Goal: Task Accomplishment & Management: Use online tool/utility

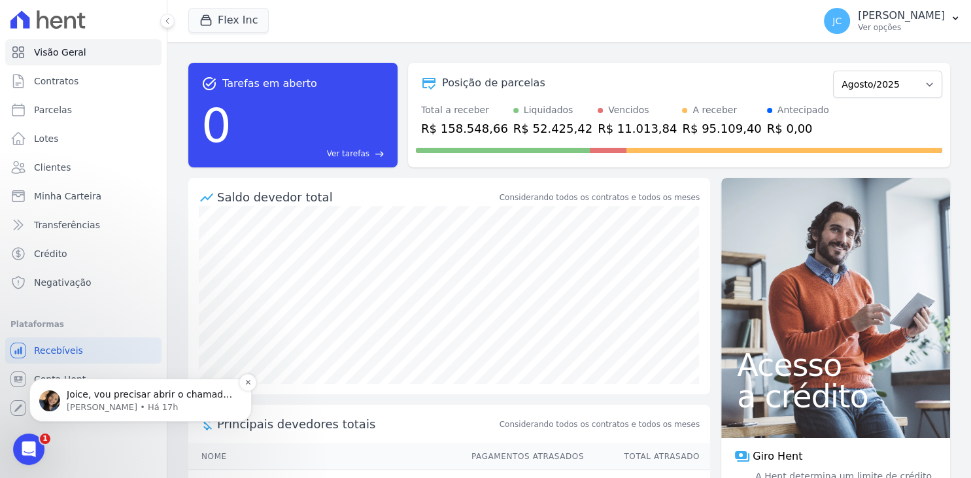
click at [121, 405] on p "[PERSON_NAME] • Há 17h" at bounding box center [151, 407] width 169 height 12
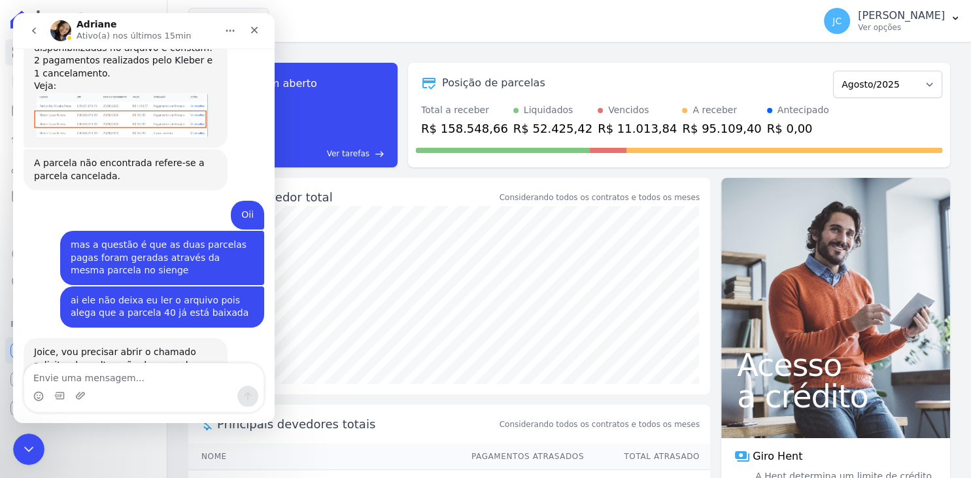
scroll to position [794, 0]
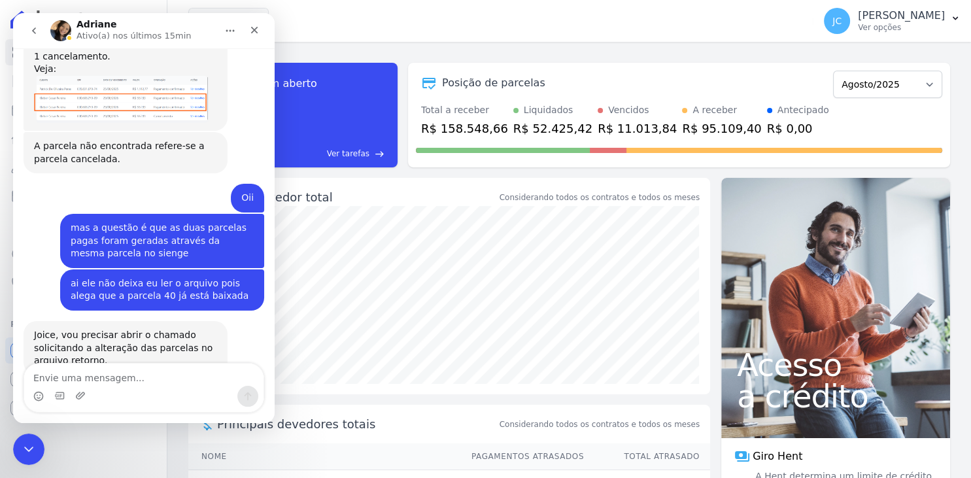
click at [127, 380] on textarea "Envie uma mensagem..." at bounding box center [143, 374] width 239 height 22
type textarea "Bom dia!!"
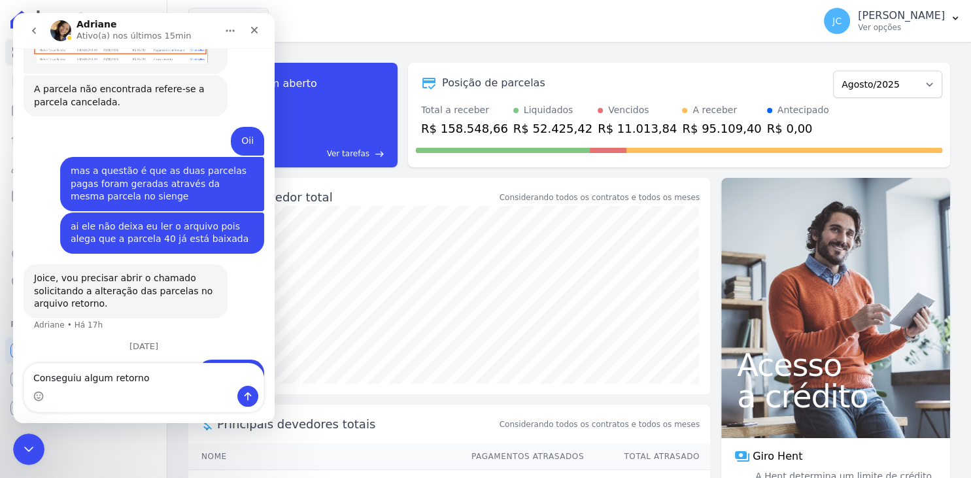
type textarea "Conseguiu algum retorno?"
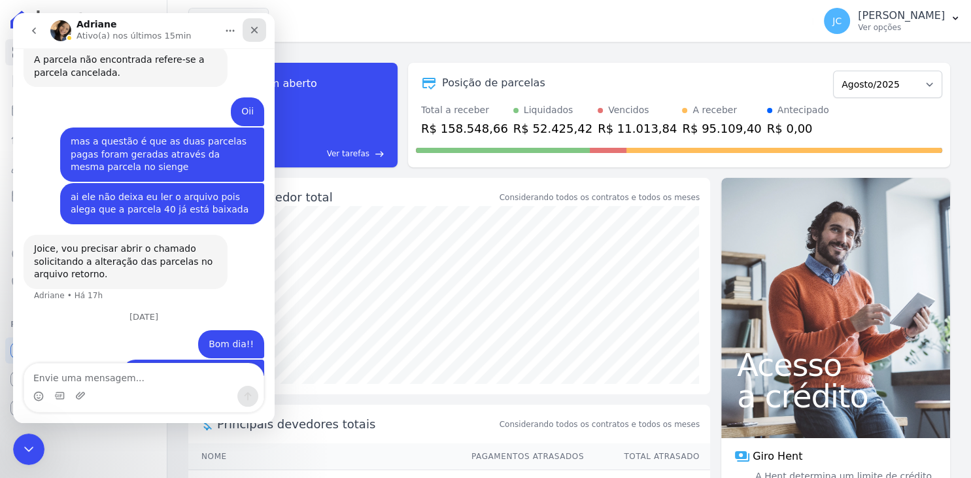
click at [262, 29] on div "Fechar" at bounding box center [255, 30] width 24 height 24
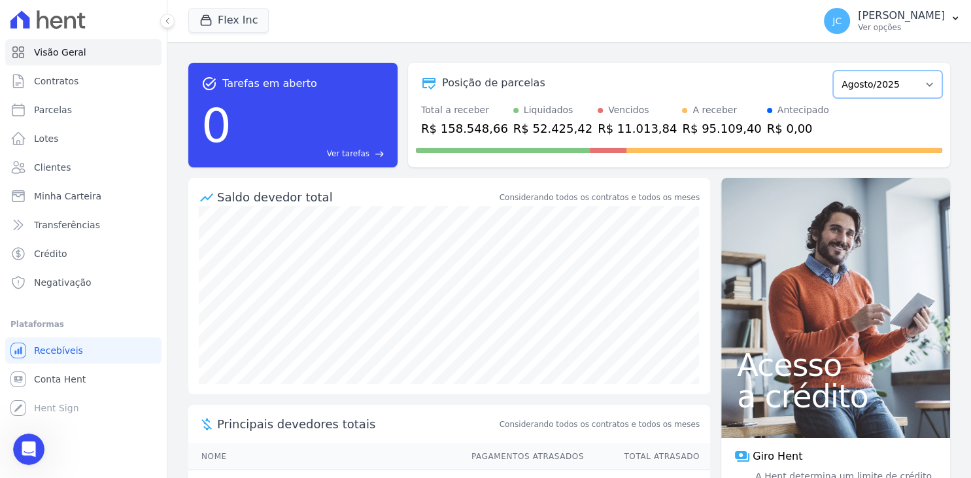
click at [833, 71] on select "Julho/2025 Agosto/2025 Setembro/2025 Outubro/2025 Novembro/2025 Dezembro/2025 J…" at bounding box center [887, 84] width 109 height 27
click option "Agosto/2025" at bounding box center [0, 0] width 0 height 0
click at [888, 22] on p "[PERSON_NAME]" at bounding box center [901, 15] width 87 height 13
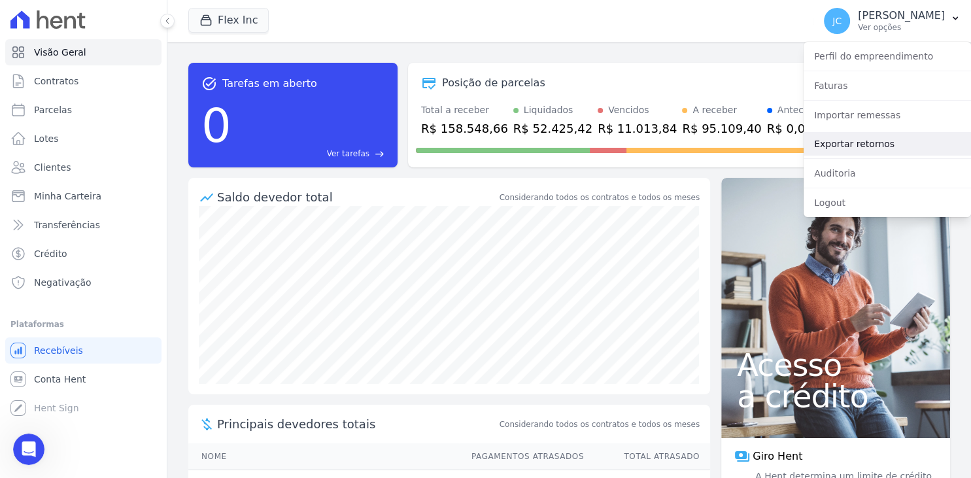
scroll to position [898, 0]
click at [856, 150] on link "Exportar retornos" at bounding box center [886, 144] width 167 height 24
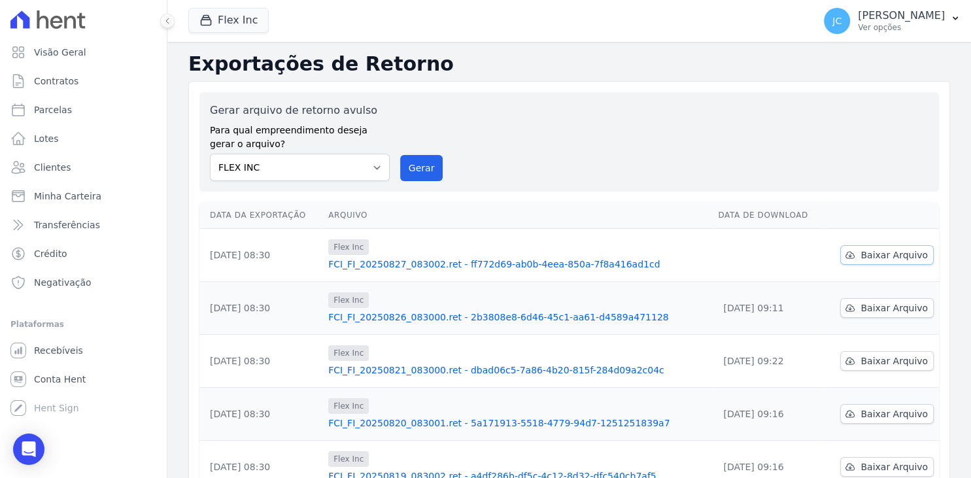
click at [873, 252] on span "Baixar Arquivo" at bounding box center [893, 254] width 67 height 13
click at [33, 446] on icon "Open Intercom Messenger" at bounding box center [28, 449] width 15 height 17
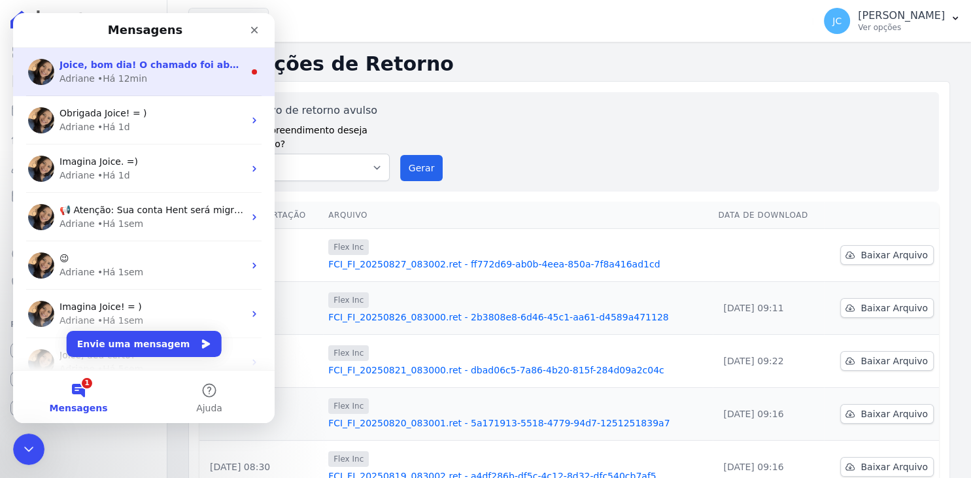
click at [177, 88] on div "Joice, bom dia! O chamado foi aberto e esta na esteira do time de tecnologia. A…" at bounding box center [143, 72] width 261 height 48
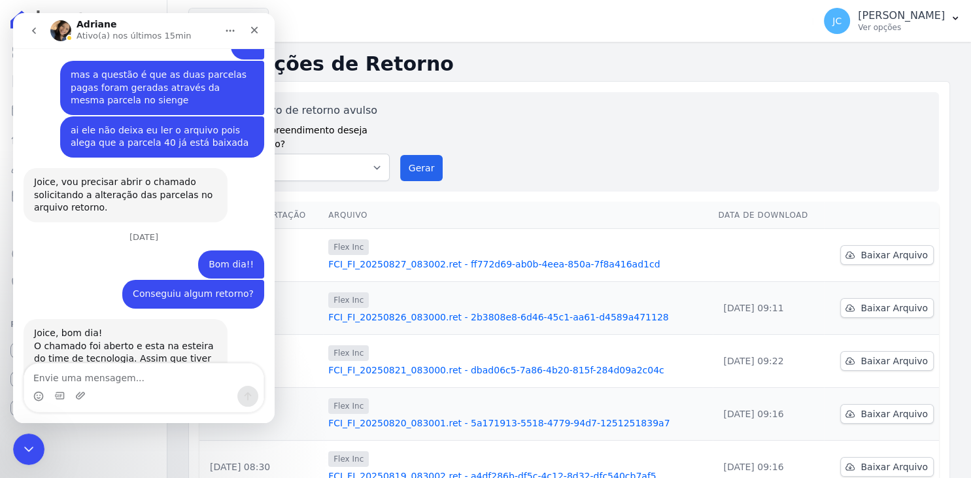
scroll to position [975, 0]
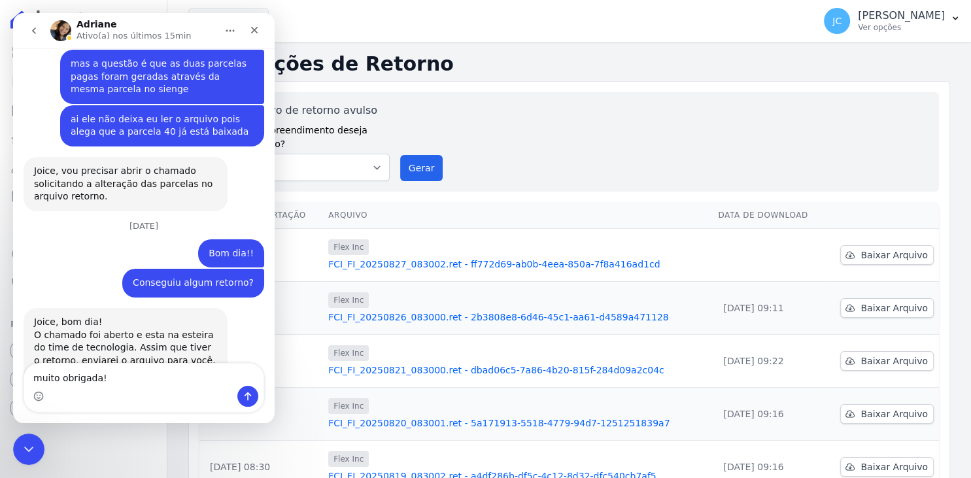
type textarea "muito obrigada!!"
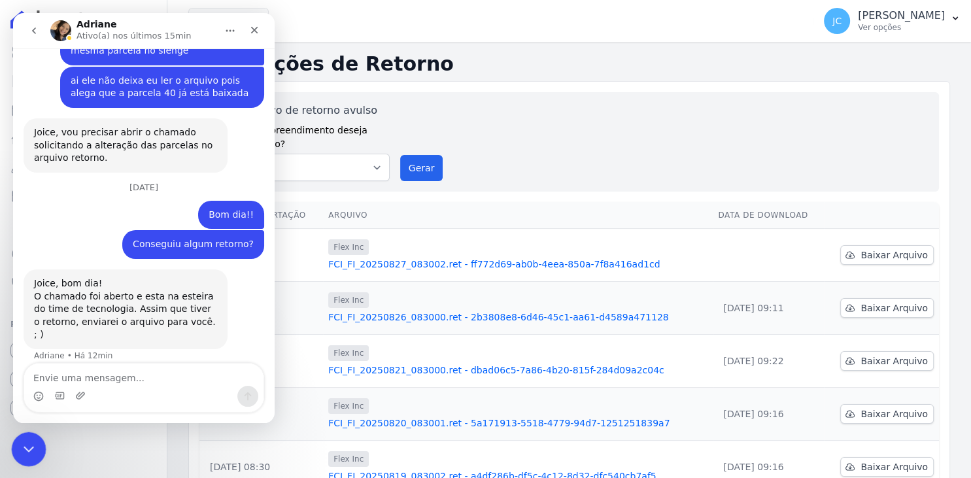
click at [20, 454] on icon "Encerramento do Messenger da Intercom" at bounding box center [27, 447] width 16 height 16
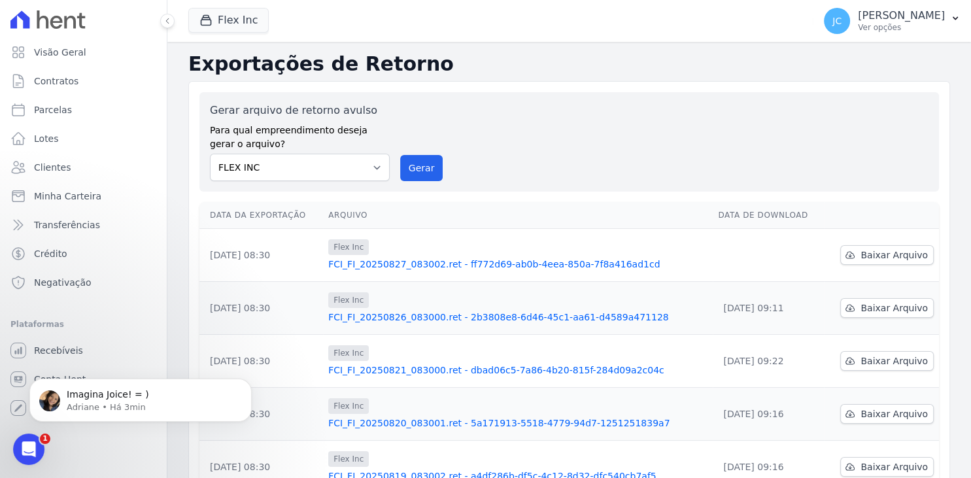
scroll to position [0, 0]
click at [169, 398] on p "Imagina Joice! = )" at bounding box center [151, 394] width 169 height 13
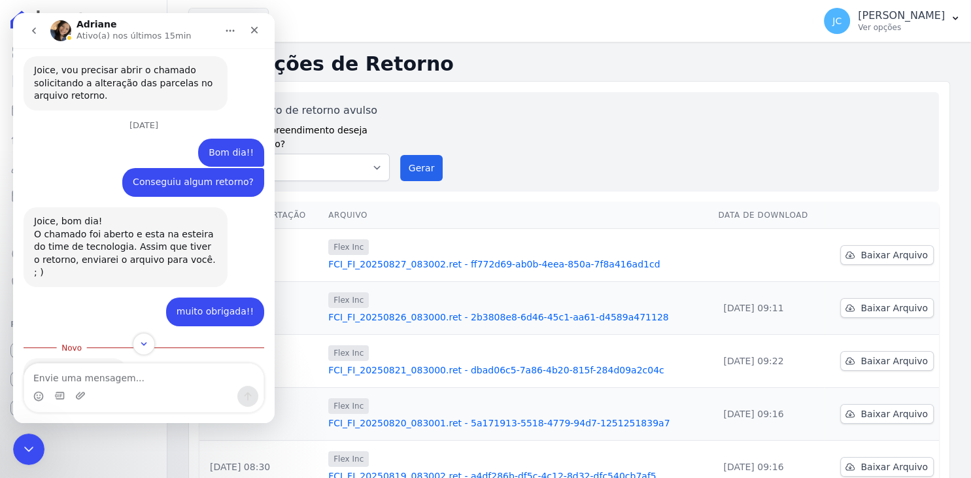
scroll to position [1075, 0]
click at [205, 27] on div "[PERSON_NAME](a) nos últimos 15min" at bounding box center [133, 31] width 166 height 23
click at [34, 441] on icon "Encerramento do Messenger da Intercom" at bounding box center [27, 447] width 16 height 16
